Goal: Navigation & Orientation: Find specific page/section

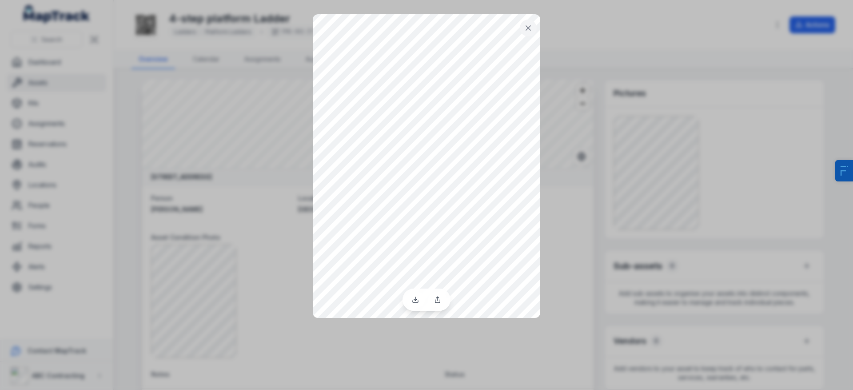
click at [125, 109] on div at bounding box center [426, 195] width 853 height 390
click at [68, 66] on div at bounding box center [426, 195] width 853 height 390
click at [124, 290] on div at bounding box center [426, 195] width 853 height 390
click at [532, 29] on icon at bounding box center [528, 28] width 9 height 9
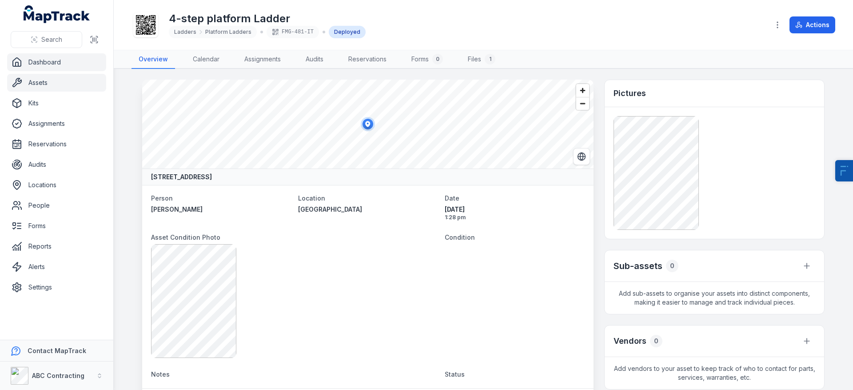
click at [71, 54] on link "Dashboard" at bounding box center [56, 62] width 99 height 18
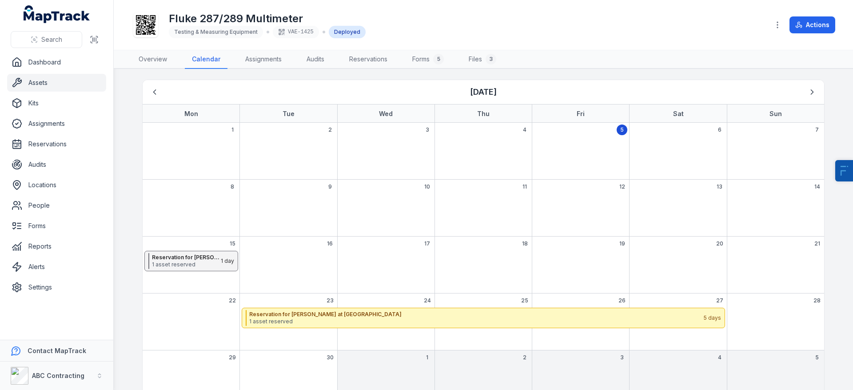
scroll to position [11, 0]
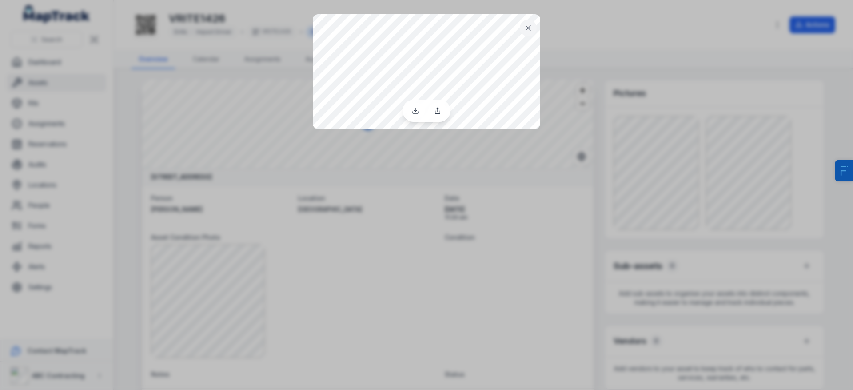
click at [386, 287] on div at bounding box center [426, 195] width 853 height 390
click at [526, 29] on icon at bounding box center [528, 28] width 9 height 9
